Goal: Transaction & Acquisition: Purchase product/service

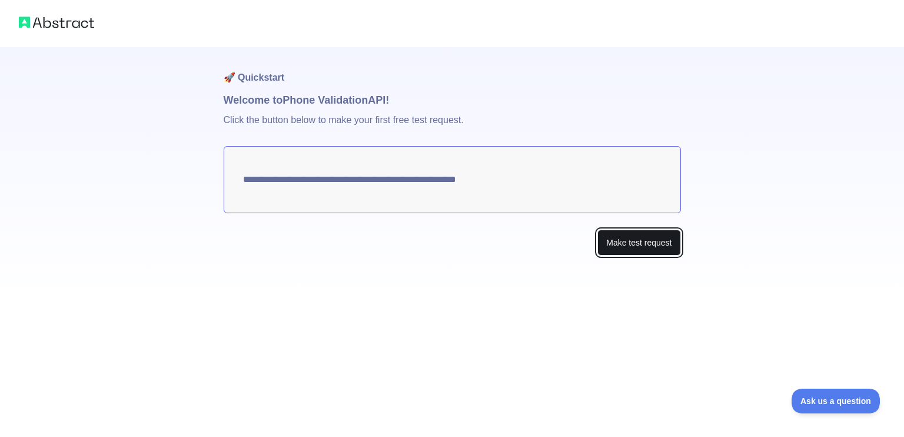
click at [622, 242] on button "Make test request" at bounding box center [639, 243] width 83 height 26
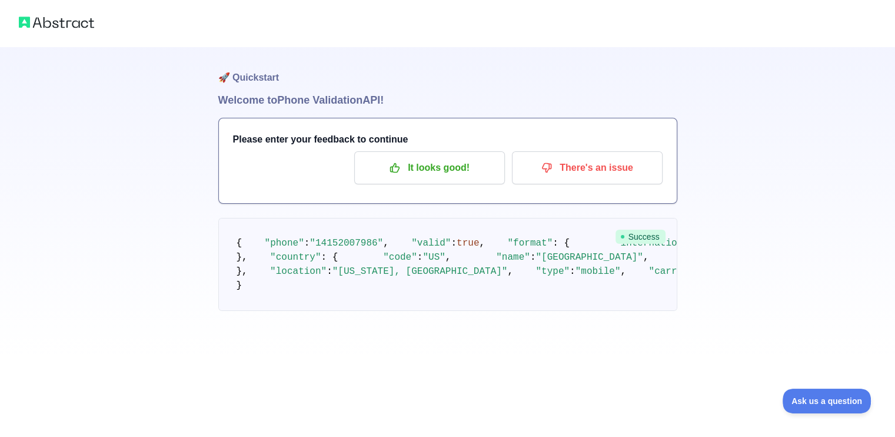
scroll to position [89, 0]
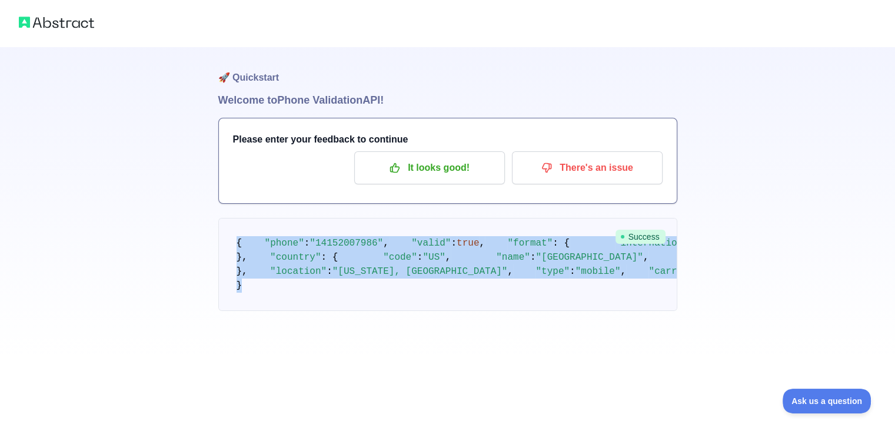
drag, startPoint x: 222, startPoint y: 155, endPoint x: 443, endPoint y: 374, distance: 311.0
click at [443, 311] on pre "{ "phone" : "[PHONE_NUMBER]" , "valid" : true , "format" : { "international" : …" at bounding box center [447, 264] width 459 height 93
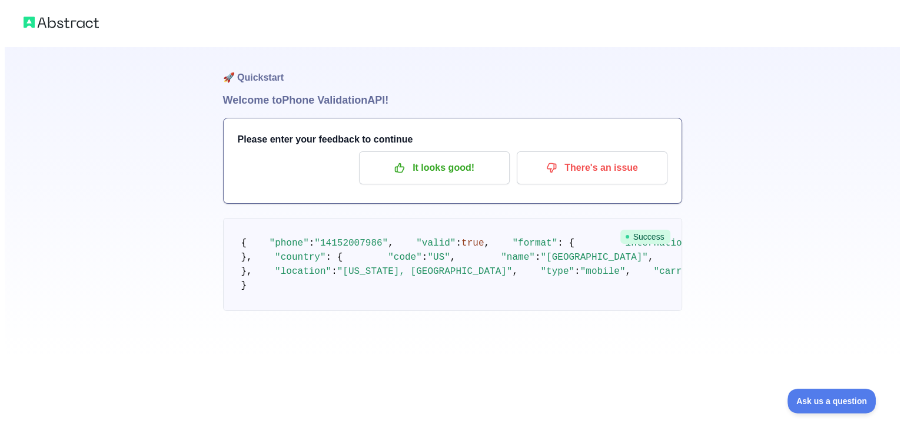
scroll to position [0, 0]
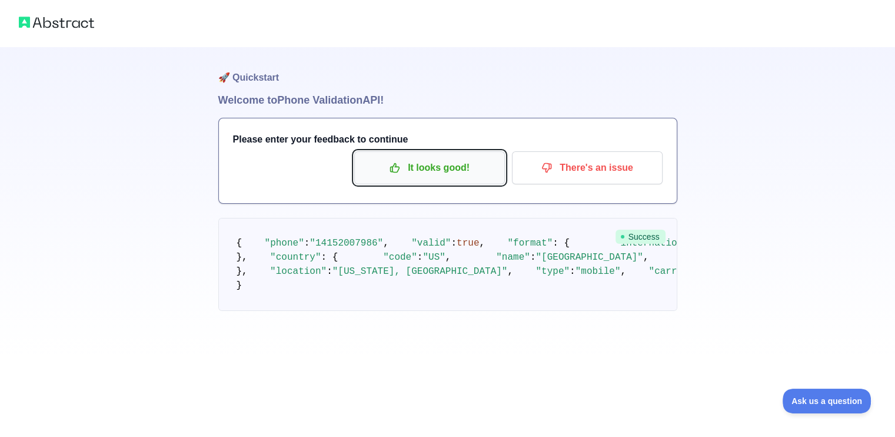
click at [480, 173] on p "It looks good!" at bounding box center [429, 168] width 133 height 20
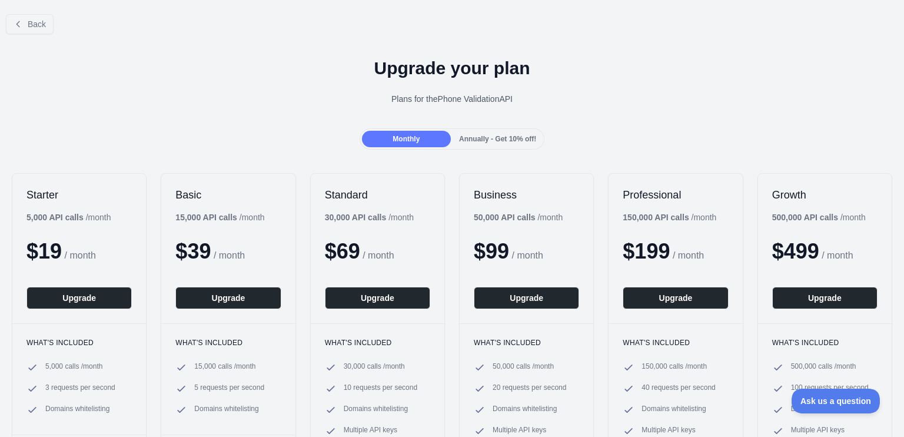
scroll to position [23, 0]
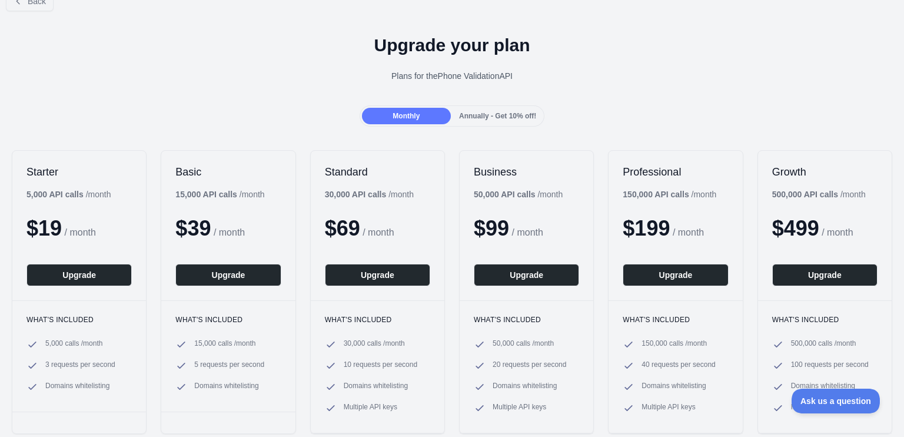
click at [467, 120] on span "Annually - Get 10% off!" at bounding box center [497, 116] width 77 height 8
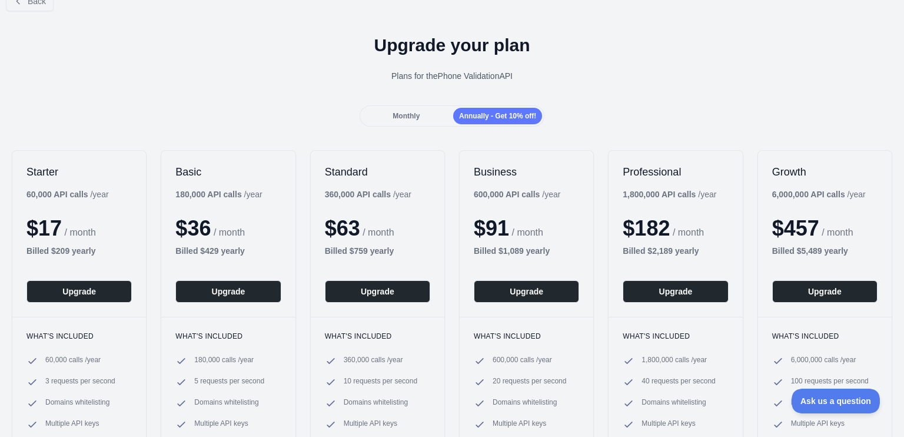
click at [423, 112] on div "Monthly" at bounding box center [406, 116] width 89 height 16
